Goal: Transaction & Acquisition: Purchase product/service

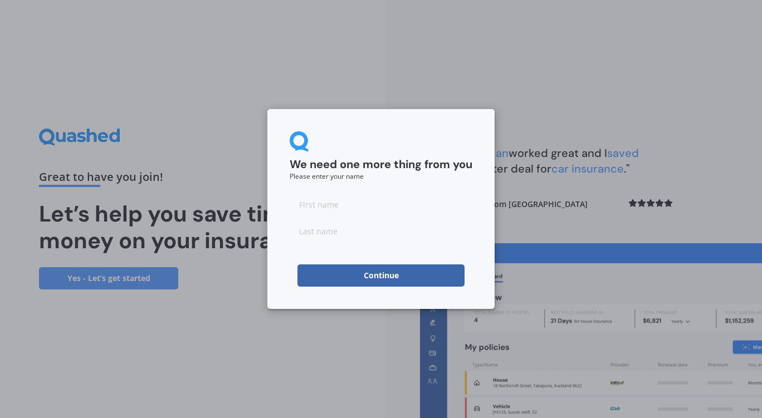
click at [361, 210] on input at bounding box center [381, 204] width 183 height 22
type input "[PERSON_NAME]"
click at [316, 237] on input at bounding box center [381, 231] width 183 height 22
type input "Jooron"
click at [319, 271] on button "Continue" at bounding box center [380, 275] width 167 height 22
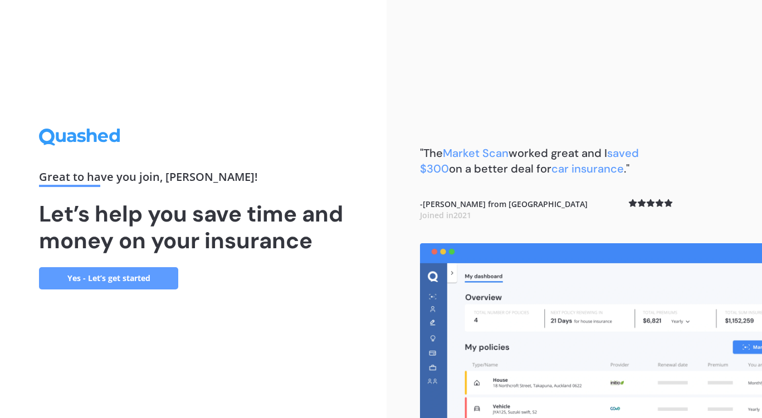
click at [84, 278] on link "Yes - Let’s get started" at bounding box center [108, 278] width 139 height 22
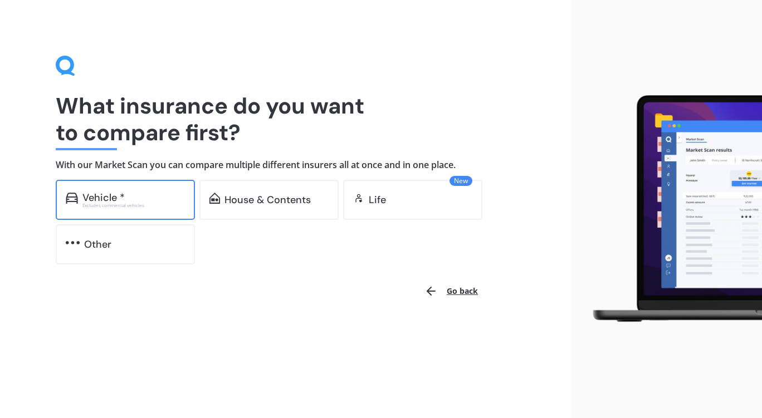
click at [126, 195] on div "Vehicle *" at bounding box center [133, 197] width 102 height 11
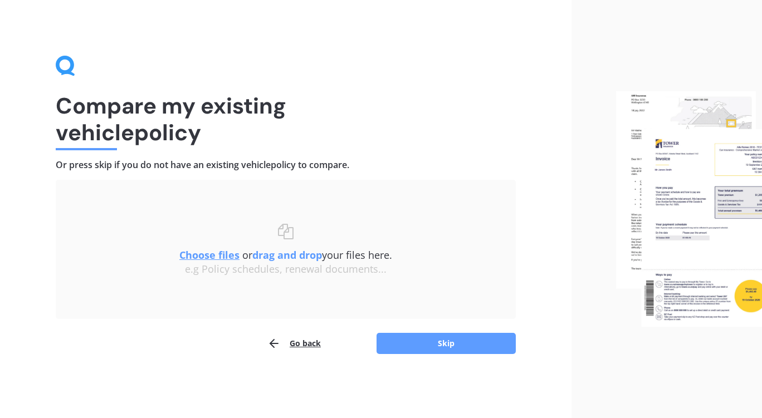
click at [206, 253] on u "Choose files" at bounding box center [209, 254] width 60 height 13
click at [436, 342] on button "Skip" at bounding box center [445, 343] width 139 height 21
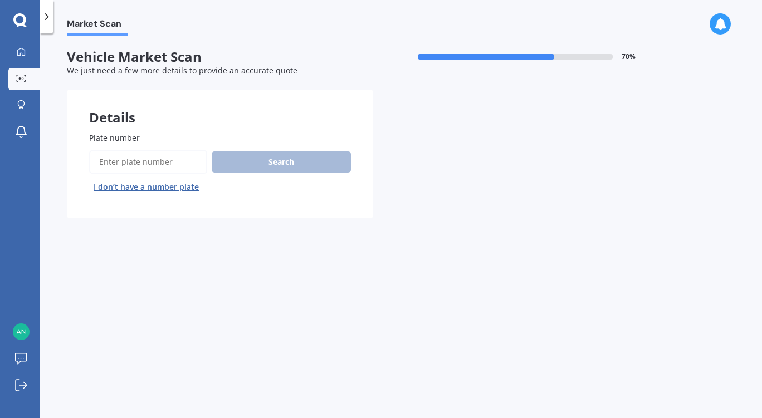
click at [165, 161] on input "Plate number" at bounding box center [148, 161] width 118 height 23
type input "MRH865"
click at [255, 157] on button "Search" at bounding box center [281, 161] width 139 height 21
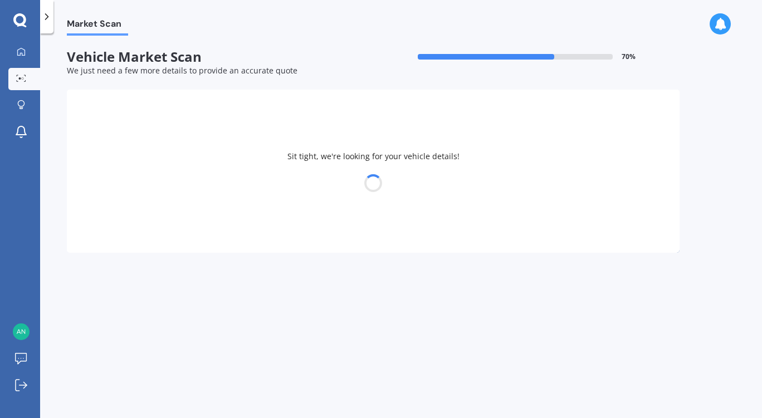
select select "MAZDA"
select select "AXELA"
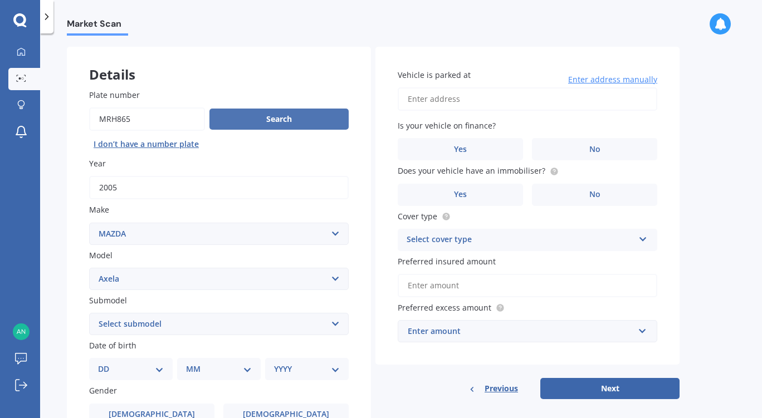
scroll to position [38, 0]
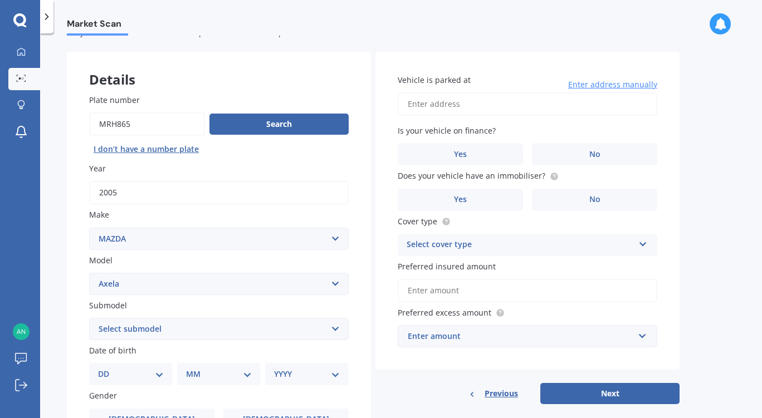
click at [435, 109] on input "Vehicle is parked at" at bounding box center [527, 103] width 259 height 23
type input "[STREET_ADDRESS][PERSON_NAME]"
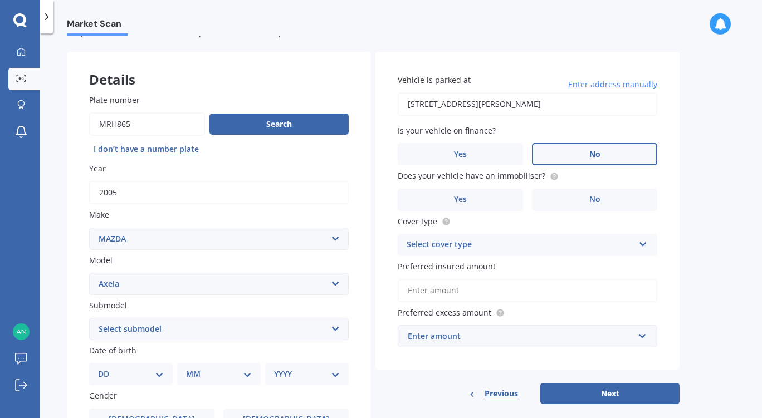
click at [607, 153] on label "No" at bounding box center [594, 154] width 125 height 22
click at [0, 0] on input "No" at bounding box center [0, 0] width 0 height 0
click at [475, 200] on label "Yes" at bounding box center [460, 200] width 125 height 22
click at [0, 0] on input "Yes" at bounding box center [0, 0] width 0 height 0
click at [475, 248] on div "Select cover type" at bounding box center [519, 244] width 227 height 13
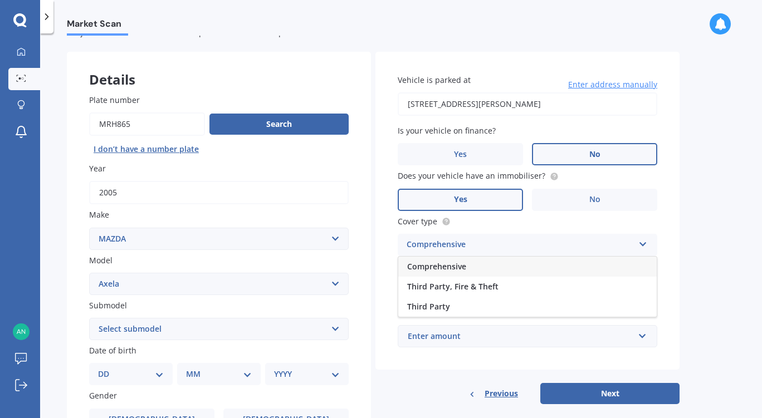
click at [447, 268] on span "Comprehensive" at bounding box center [436, 266] width 59 height 11
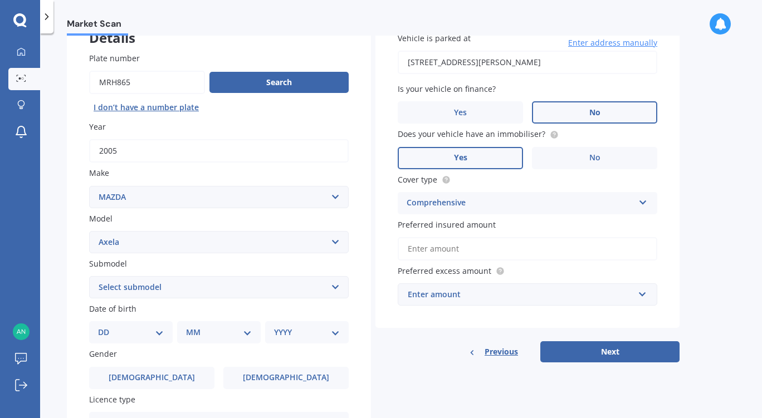
click at [438, 257] on input "Preferred insured amount" at bounding box center [527, 248] width 259 height 23
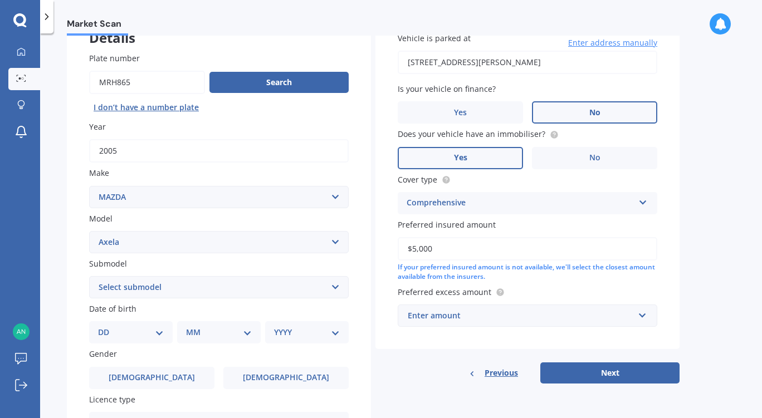
type input "$5,000"
click at [445, 321] on div "Enter amount" at bounding box center [521, 316] width 226 height 12
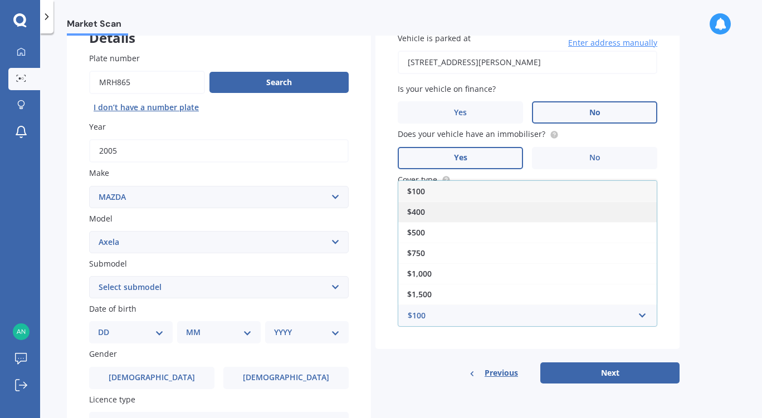
click at [437, 218] on div "$400" at bounding box center [527, 212] width 258 height 21
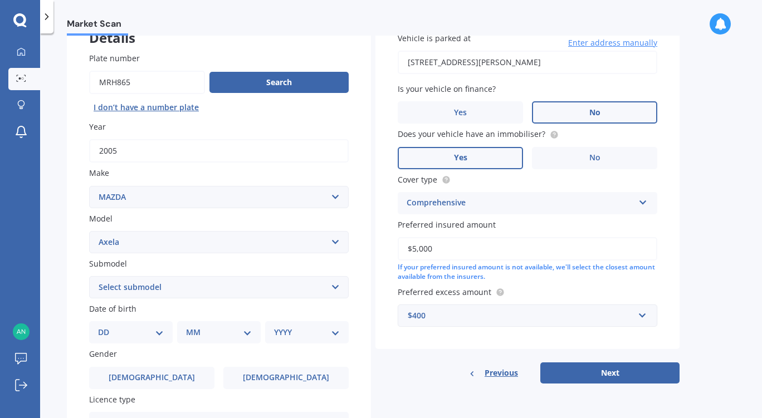
click at [431, 320] on div "$400" at bounding box center [521, 316] width 226 height 12
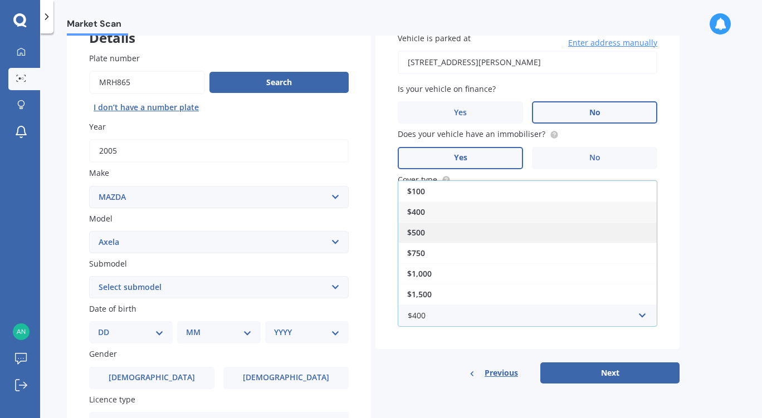
click at [430, 232] on div "$500" at bounding box center [527, 232] width 258 height 21
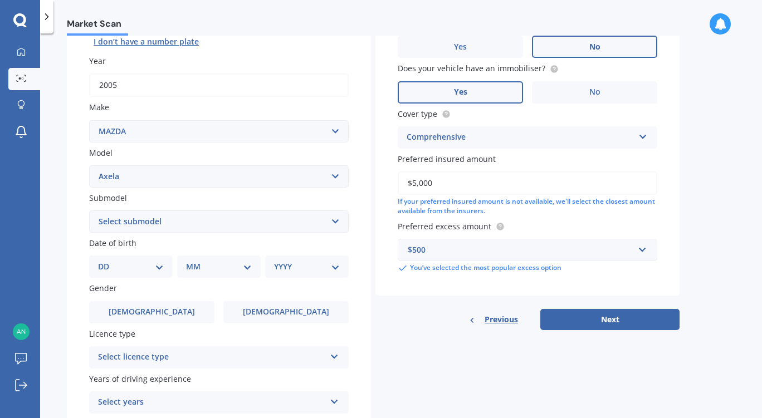
scroll to position [143, 0]
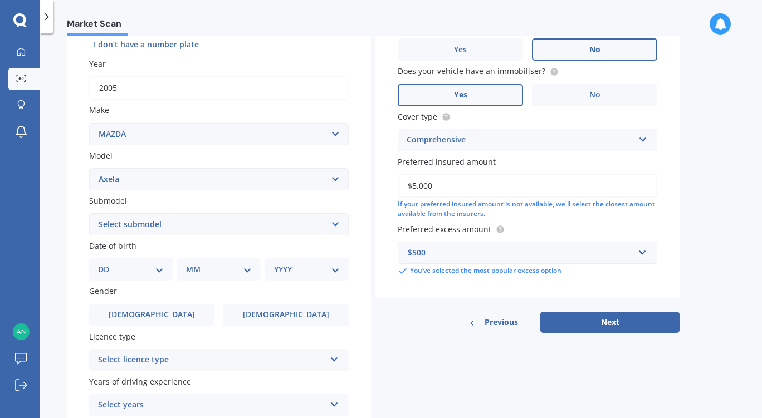
click at [177, 227] on select "Select submodel (All other) 2.3 Sporthatch 2.3 turbo Hatchback Hatchback turbo …" at bounding box center [218, 224] width 259 height 22
select select "(ALL OTHER)"
click at [89, 214] on select "Select submodel (All other) 2.3 Sporthatch 2.3 turbo Hatchback Hatchback turbo …" at bounding box center [218, 224] width 259 height 22
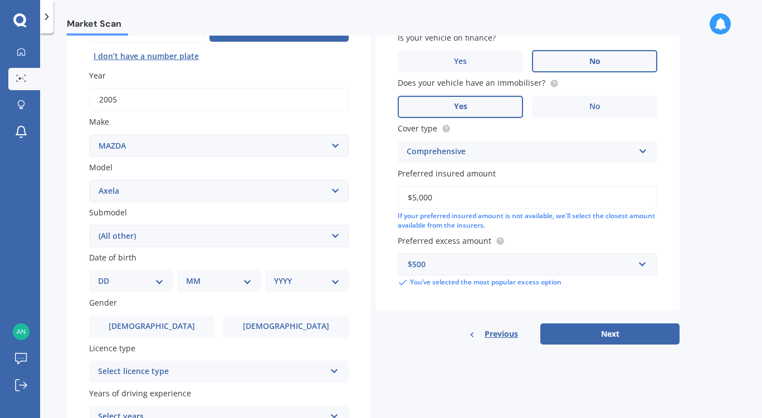
scroll to position [132, 0]
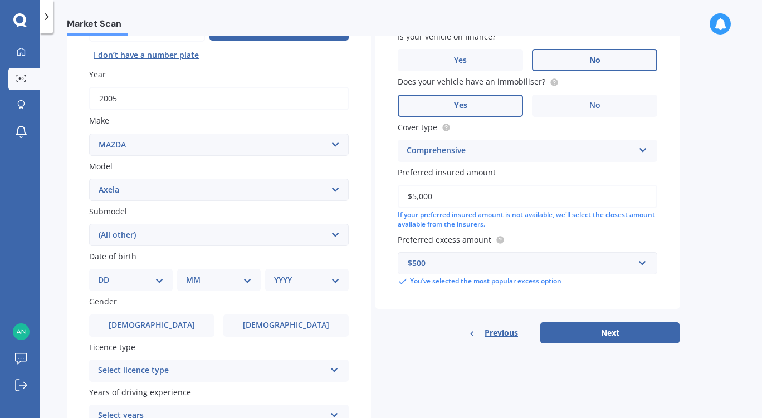
click at [118, 277] on select "DD 01 02 03 04 05 06 07 08 09 10 11 12 13 14 15 16 17 18 19 20 21 22 23 24 25 2…" at bounding box center [131, 280] width 66 height 12
select select "03"
click at [107, 276] on select "DD 01 02 03 04 05 06 07 08 09 10 11 12 13 14 15 16 17 18 19 20 21 22 23 24 25 2…" at bounding box center [131, 280] width 66 height 12
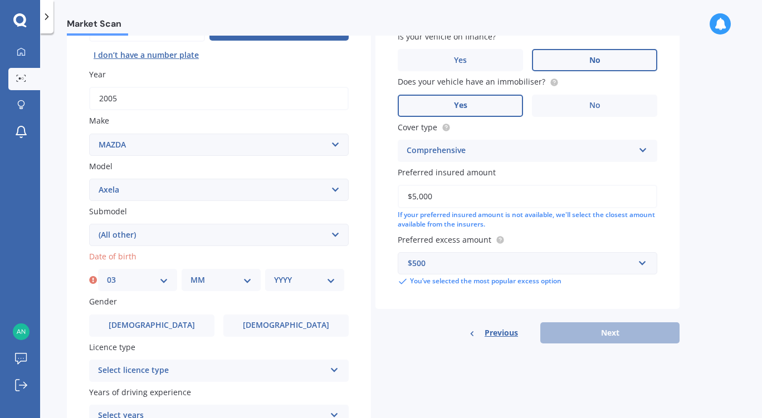
click at [208, 282] on select "MM 01 02 03 04 05 06 07 08 09 10 11 12" at bounding box center [220, 280] width 61 height 12
select select "07"
click at [190, 276] on select "MM 01 02 03 04 05 06 07 08 09 10 11 12" at bounding box center [220, 280] width 61 height 12
click at [303, 283] on select "YYYY 2025 2024 2023 2022 2021 2020 2019 2018 2017 2016 2015 2014 2013 2012 2011…" at bounding box center [304, 280] width 61 height 12
select select "1973"
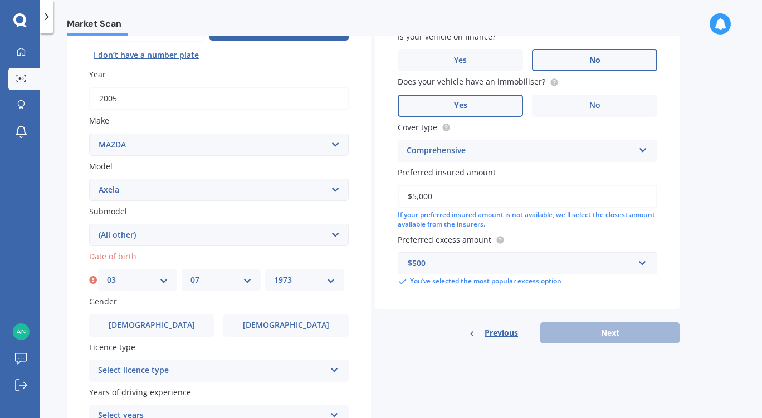
click at [274, 276] on select "YYYY 2025 2024 2023 2022 2021 2020 2019 2018 2017 2016 2015 2014 2013 2012 2011…" at bounding box center [304, 280] width 61 height 12
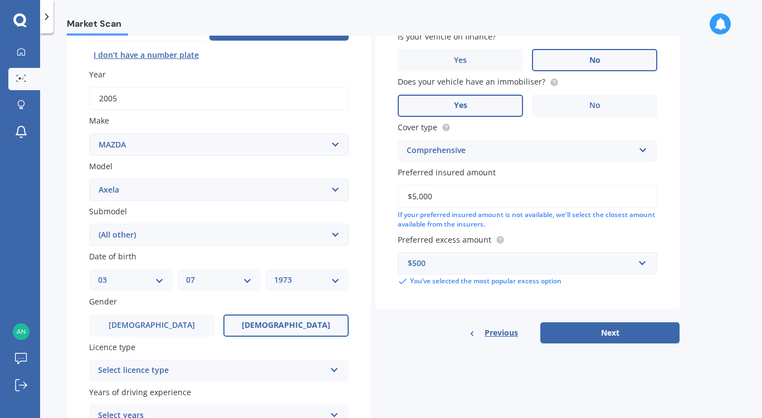
click at [279, 335] on label "[DEMOGRAPHIC_DATA]" at bounding box center [285, 326] width 125 height 22
click at [0, 0] on input "[DEMOGRAPHIC_DATA]" at bounding box center [0, 0] width 0 height 0
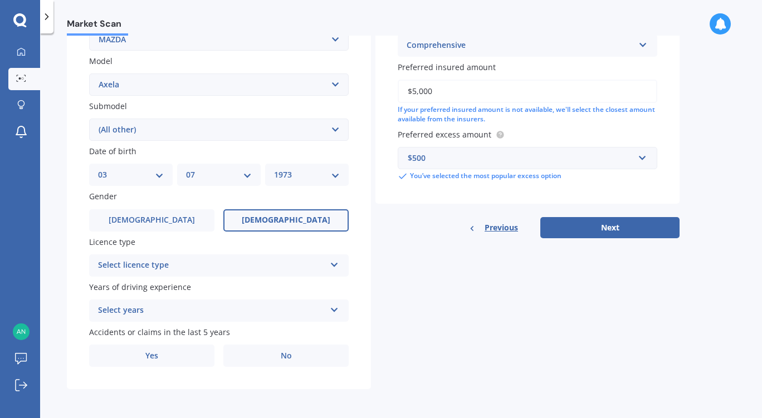
click at [255, 264] on div "Select licence type" at bounding box center [211, 265] width 227 height 13
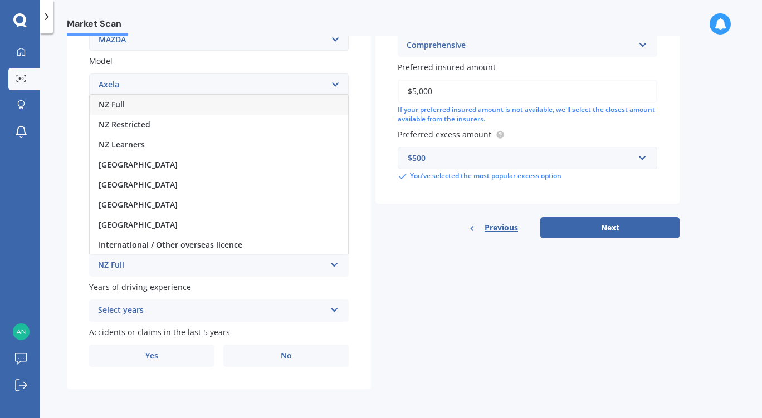
click at [246, 102] on div "NZ Full" at bounding box center [219, 105] width 258 height 20
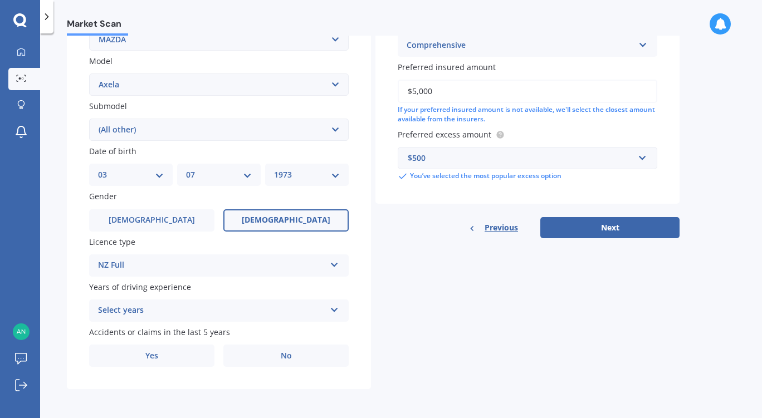
click at [248, 311] on div "Select years" at bounding box center [211, 310] width 227 height 13
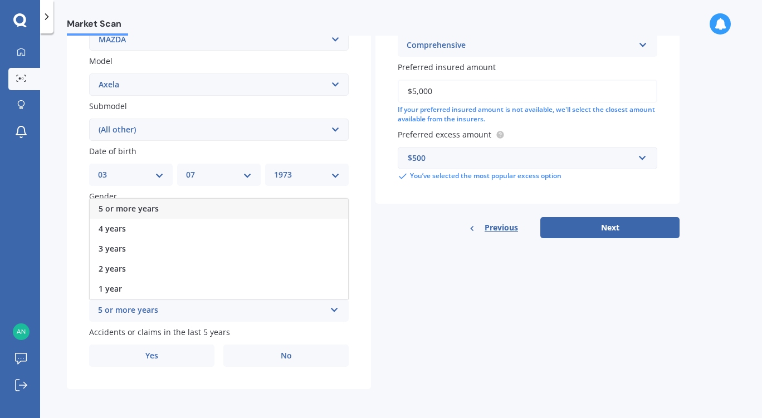
click at [243, 210] on div "5 or more years" at bounding box center [219, 209] width 258 height 20
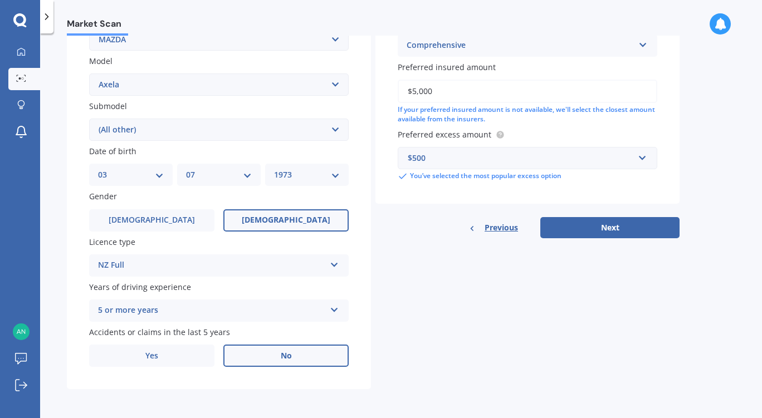
click at [267, 355] on label "No" at bounding box center [285, 356] width 125 height 22
click at [0, 0] on input "No" at bounding box center [0, 0] width 0 height 0
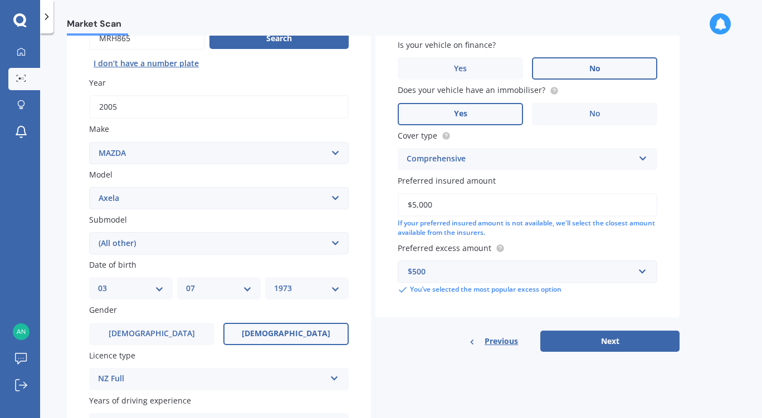
scroll to position [122, 0]
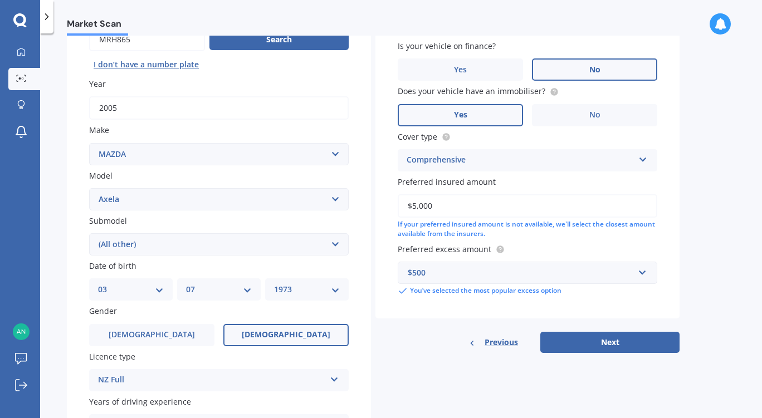
click at [572, 327] on div "Vehicle is parked at [STREET_ADDRESS][PERSON_NAME] Enter address manually Is yo…" at bounding box center [527, 160] width 304 height 386
click at [575, 349] on button "Next" at bounding box center [609, 342] width 139 height 21
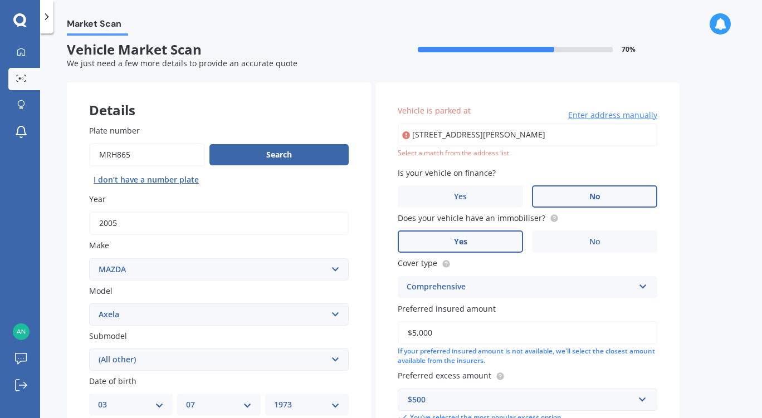
scroll to position [7, 0]
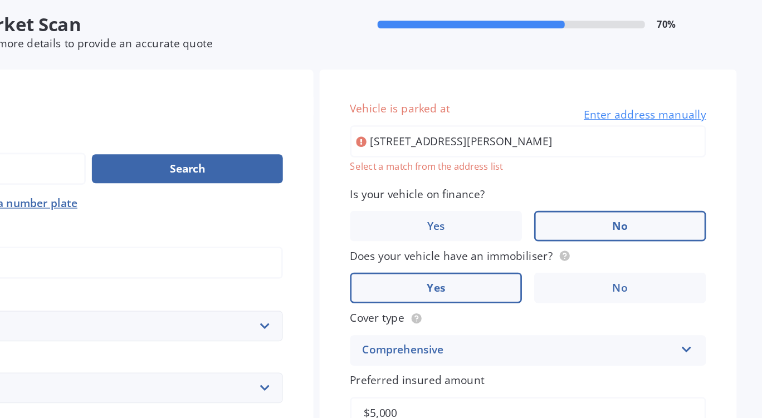
click at [474, 138] on input "[STREET_ADDRESS][PERSON_NAME]" at bounding box center [527, 135] width 259 height 23
type input "[STREET_ADDRESS][PERSON_NAME]"
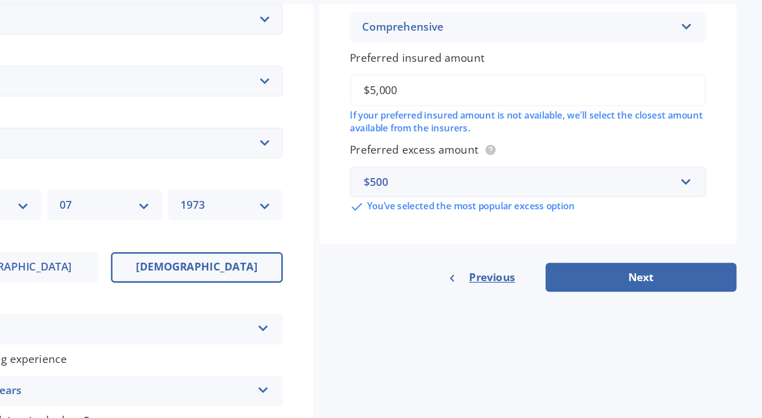
scroll to position [230, 0]
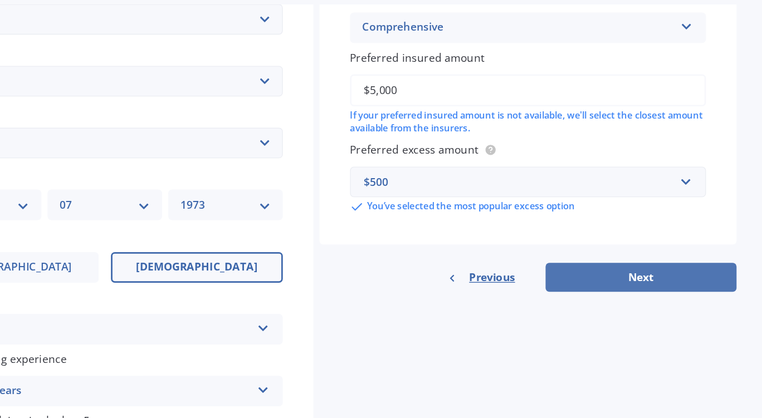
click at [583, 231] on button "Next" at bounding box center [609, 234] width 139 height 21
select select "03"
select select "07"
select select "1973"
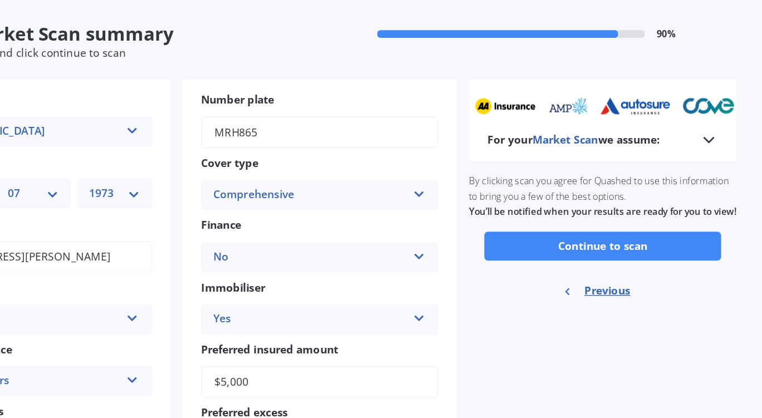
scroll to position [0, 0]
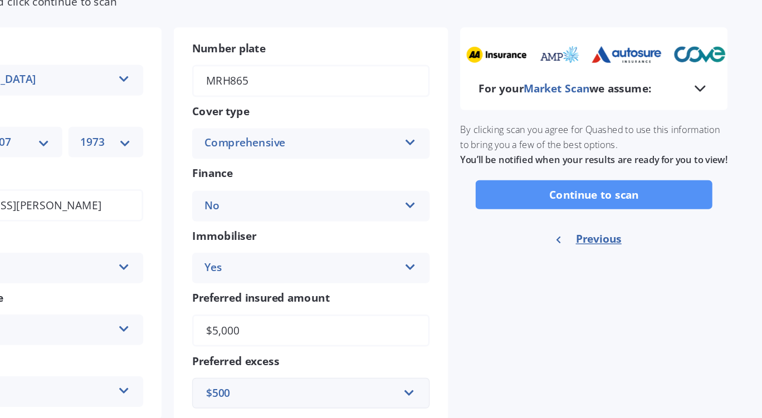
click at [558, 222] on button "Continue to scan" at bounding box center [581, 211] width 173 height 21
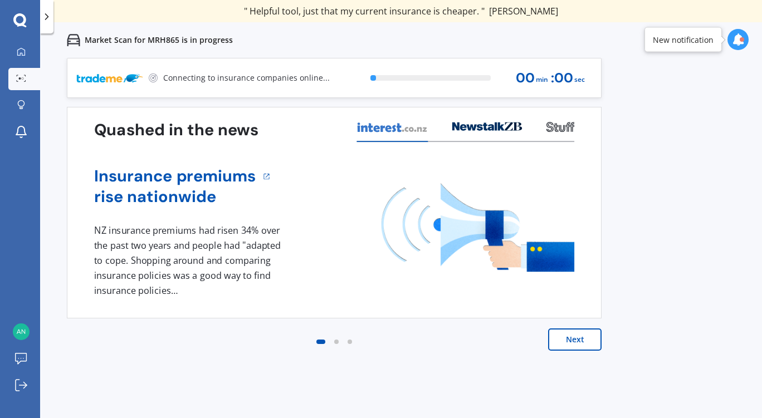
click at [582, 341] on button "Next" at bounding box center [574, 339] width 53 height 22
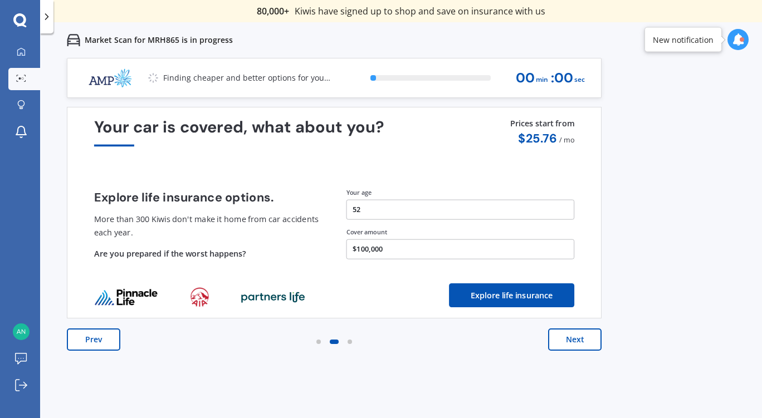
click at [81, 347] on button "Prev" at bounding box center [93, 339] width 53 height 22
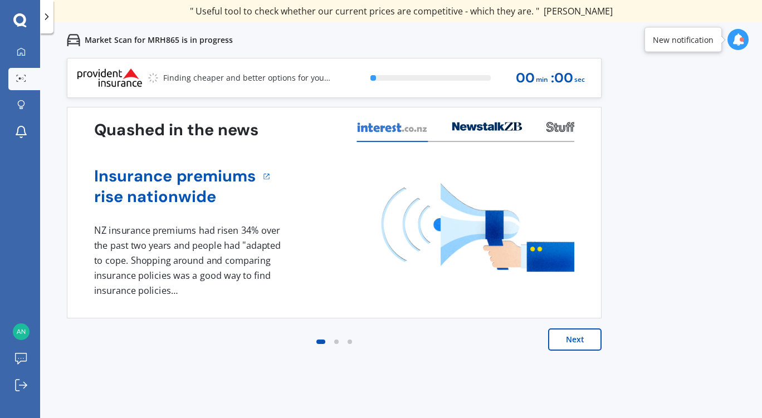
click at [189, 184] on h4 "Insurance premiums" at bounding box center [175, 176] width 162 height 21
click at [575, 337] on button "Next" at bounding box center [574, 339] width 53 height 22
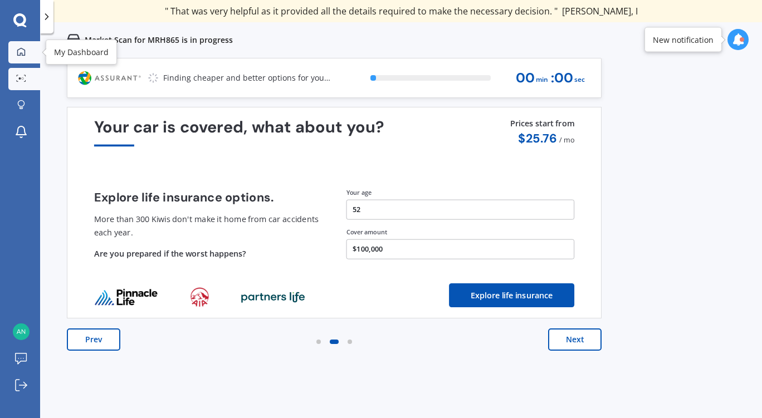
click at [18, 51] on icon at bounding box center [21, 51] width 8 height 8
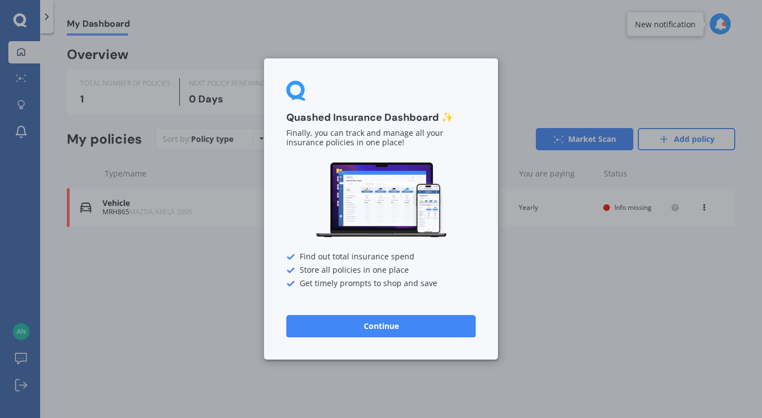
click at [366, 322] on button "Continue" at bounding box center [380, 326] width 189 height 22
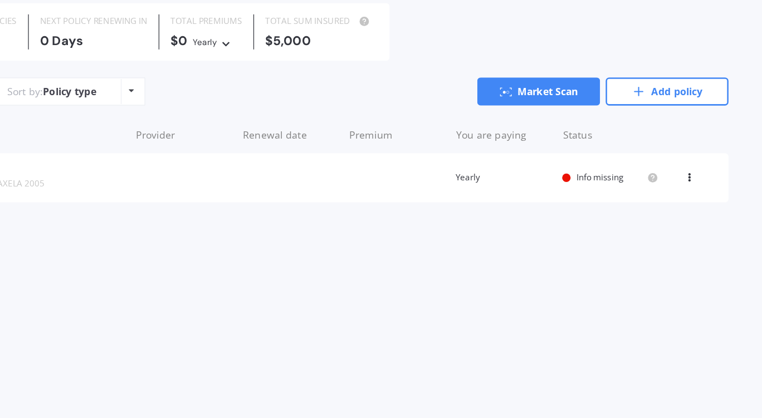
click at [623, 206] on span "Info missing" at bounding box center [632, 207] width 37 height 9
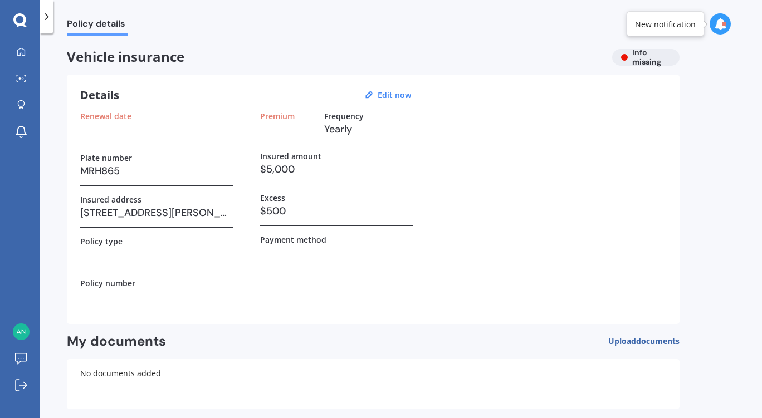
click at [719, 18] on icon at bounding box center [720, 24] width 12 height 12
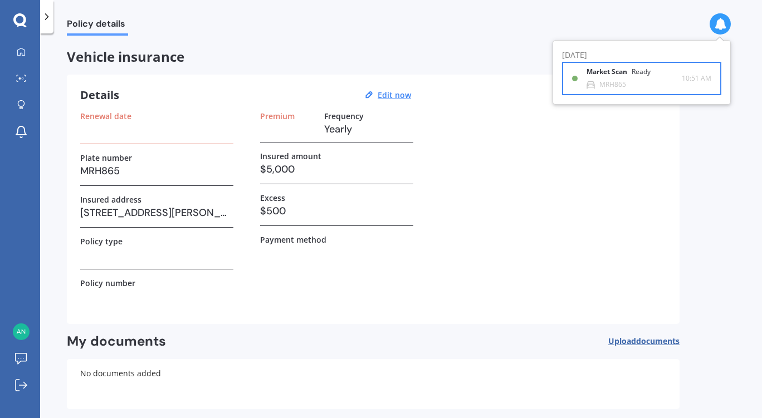
click at [616, 75] on b "Market Scan" at bounding box center [608, 72] width 45 height 8
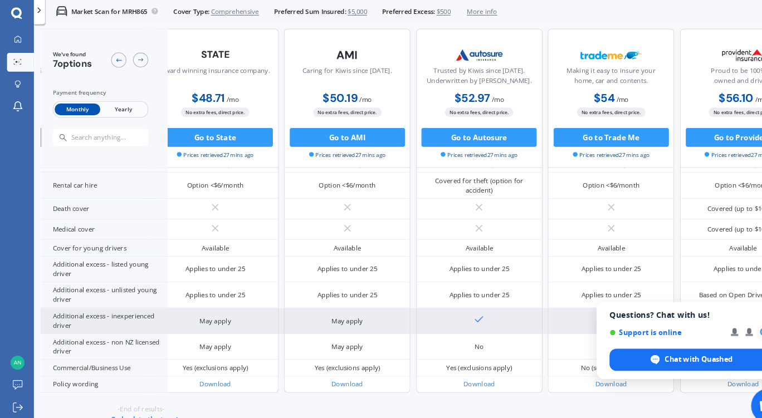
scroll to position [362, 345]
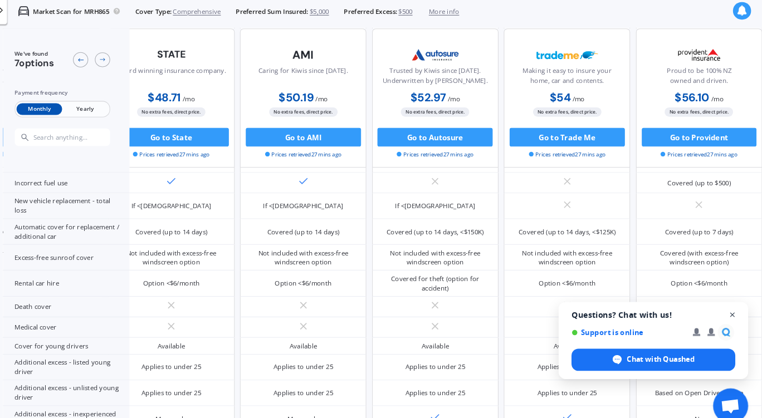
click at [730, 303] on span "Close chat" at bounding box center [734, 304] width 14 height 14
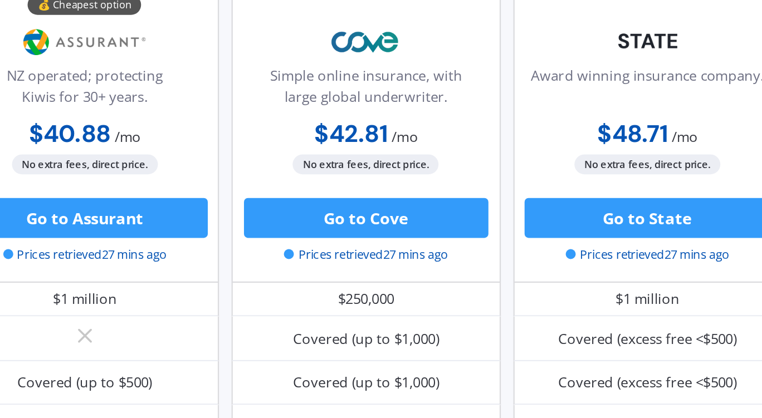
scroll to position [195, 0]
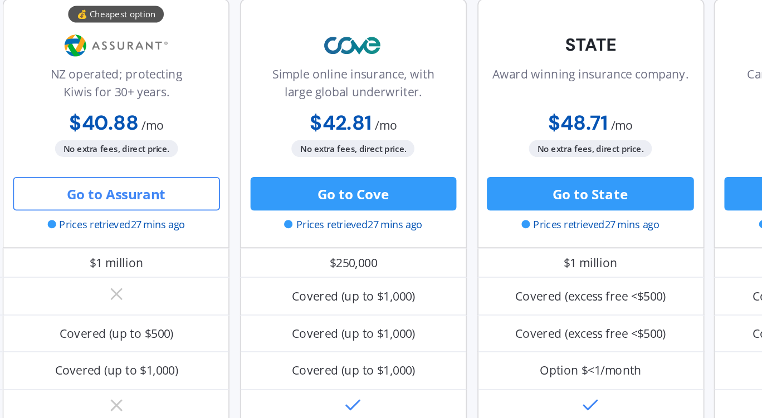
click at [212, 133] on button "Go to Assurant" at bounding box center [220, 134] width 110 height 18
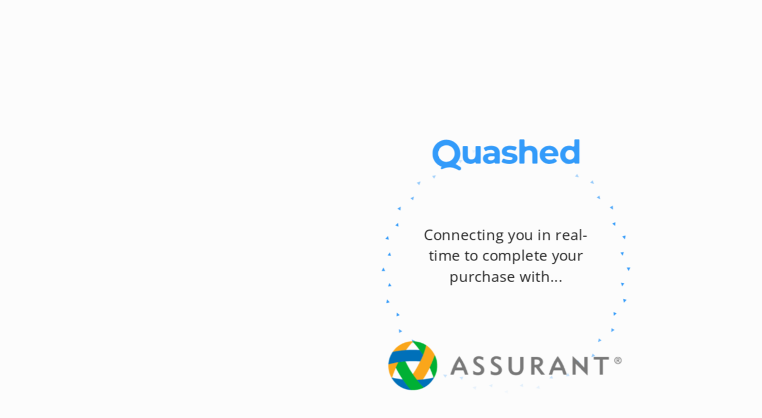
click at [212, 133] on div at bounding box center [426, 174] width 636 height 153
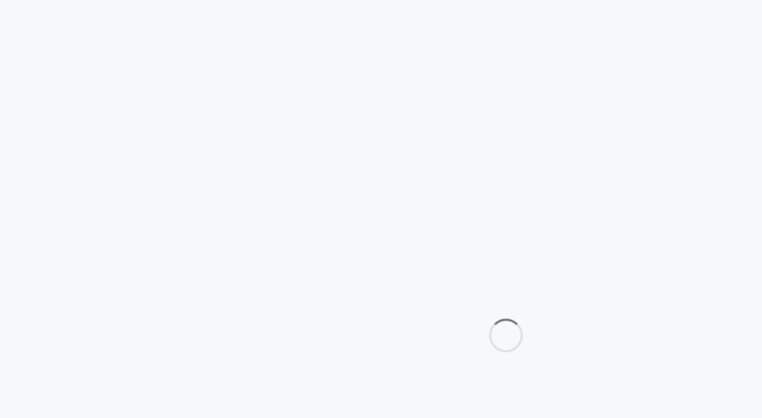
select select "Monthly"
select select "full"
select select "0"
select select "Canterbury"
select select "MAZDA"
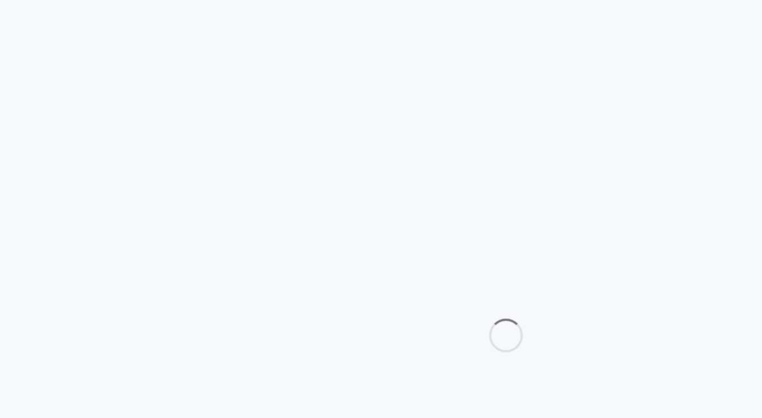
select select "AXELA"
select select "(ALL OTHER)"
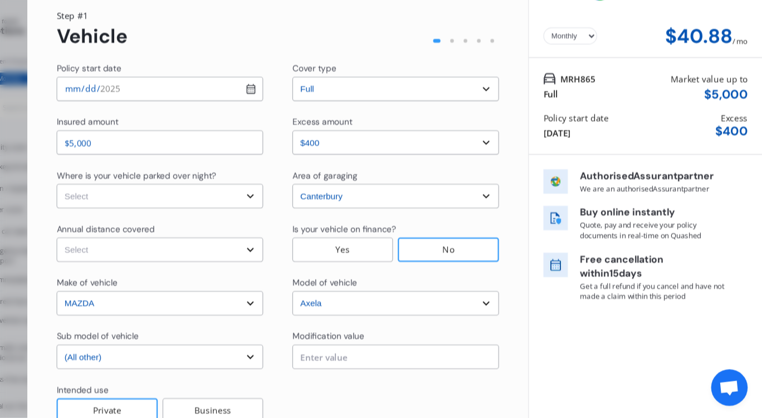
scroll to position [0, 0]
